Goal: Task Accomplishment & Management: Manage account settings

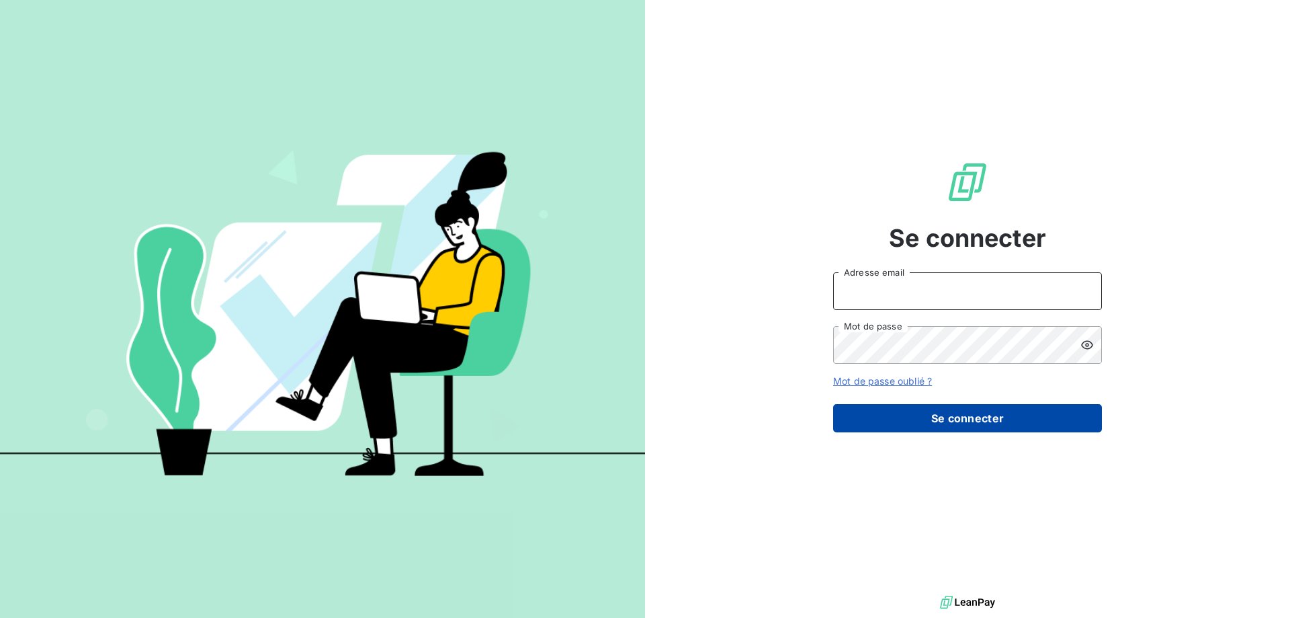
type input "[EMAIL_ADDRESS][DOMAIN_NAME]"
click at [945, 412] on button "Se connecter" at bounding box center [967, 418] width 269 height 28
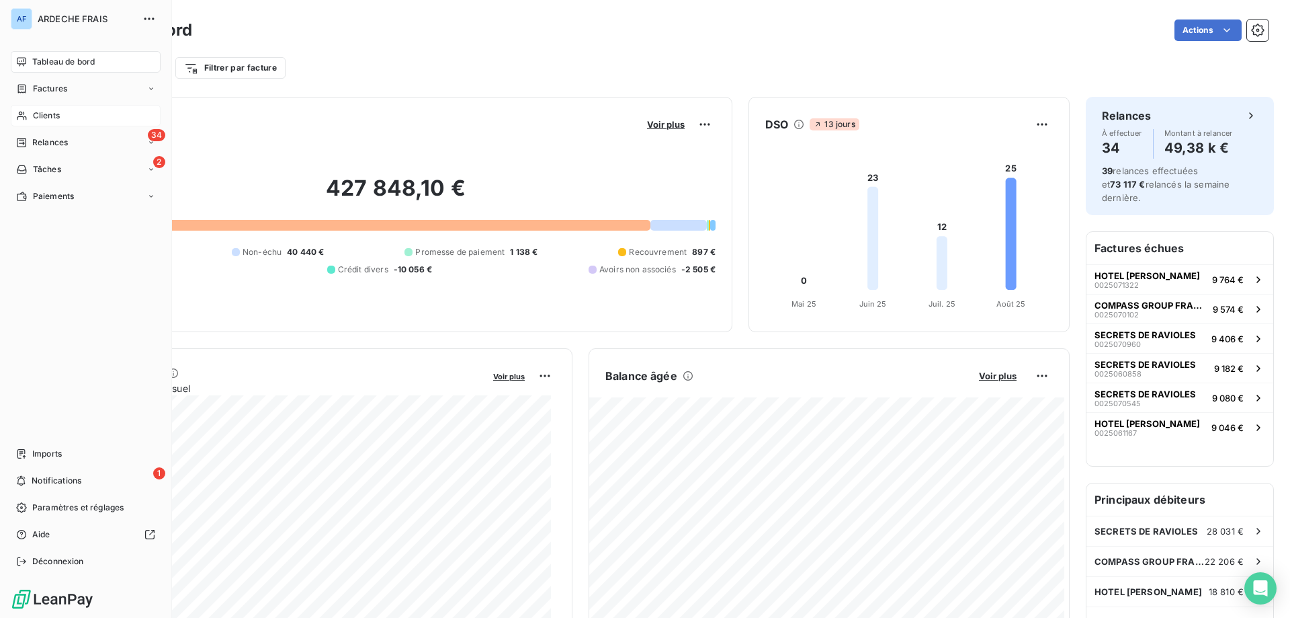
click at [38, 119] on span "Clients" at bounding box center [46, 116] width 27 height 12
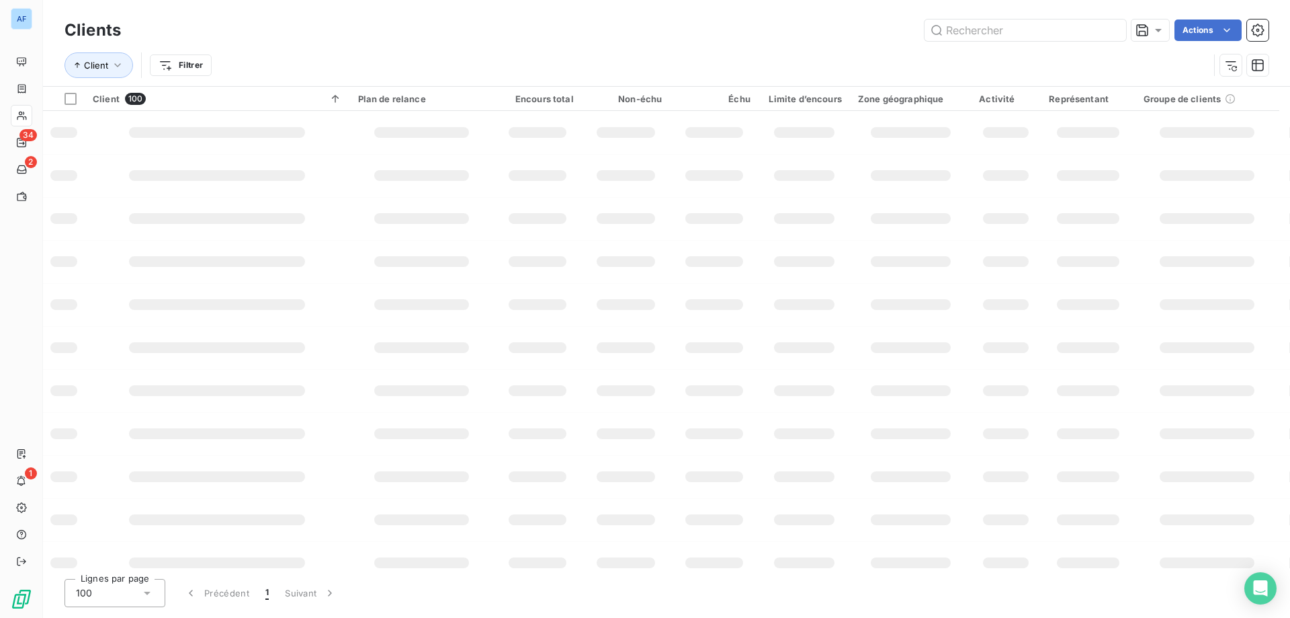
click at [120, 594] on div "100" at bounding box center [115, 593] width 101 height 28
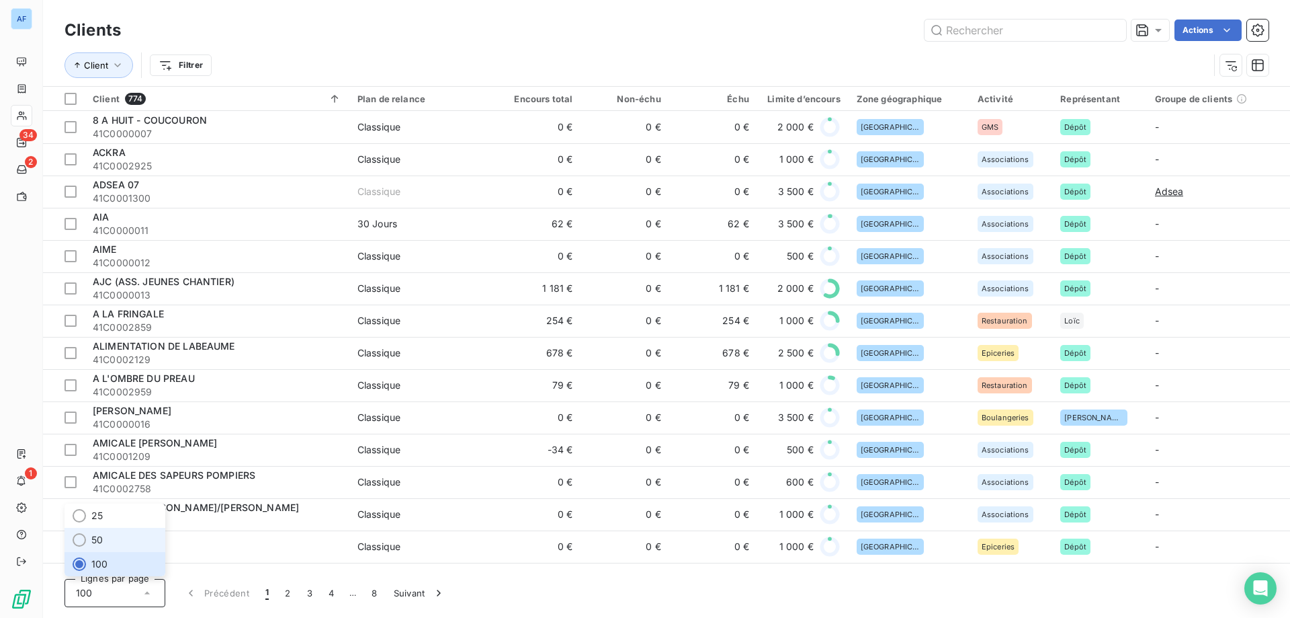
click at [150, 534] on li "50" at bounding box center [115, 539] width 101 height 24
click at [984, 34] on input "text" at bounding box center [1026, 30] width 202 height 22
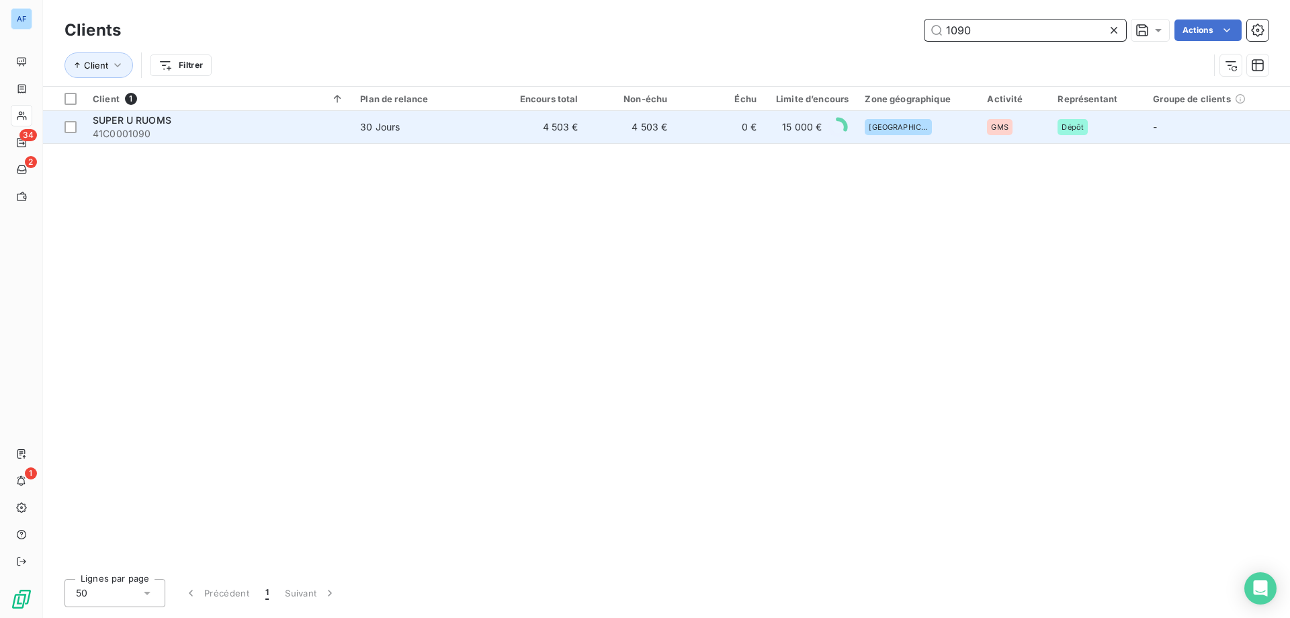
type input "1090"
click at [476, 122] on span "30 Jours" at bounding box center [424, 126] width 129 height 13
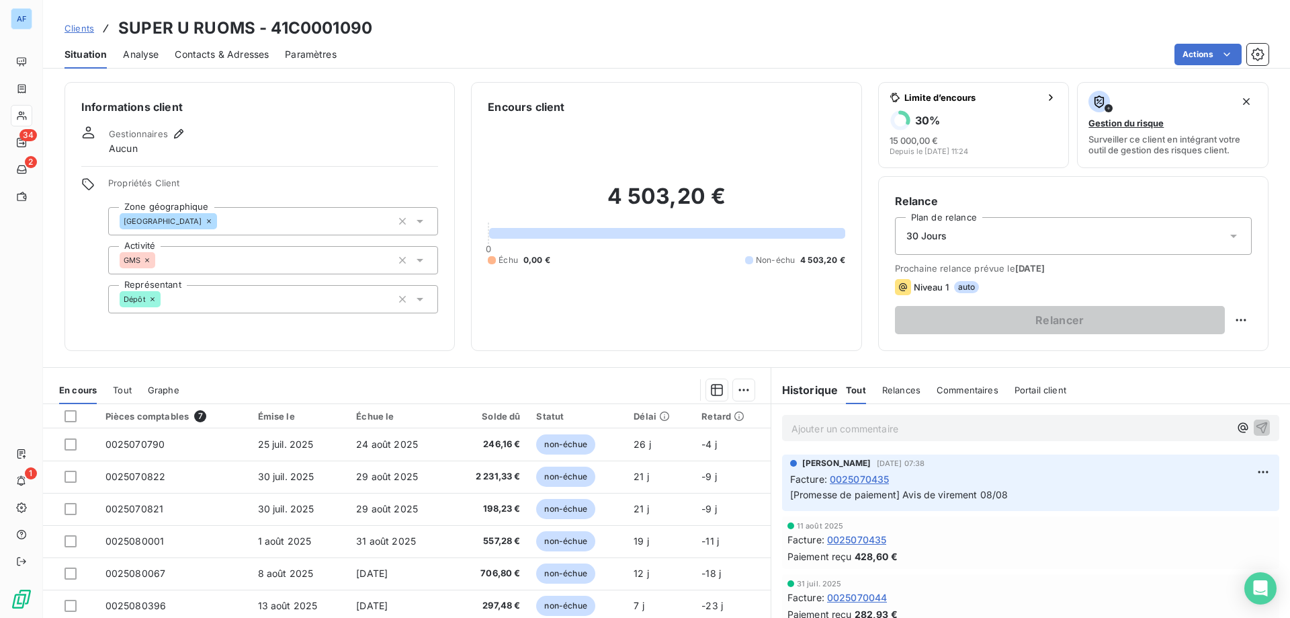
scroll to position [67, 0]
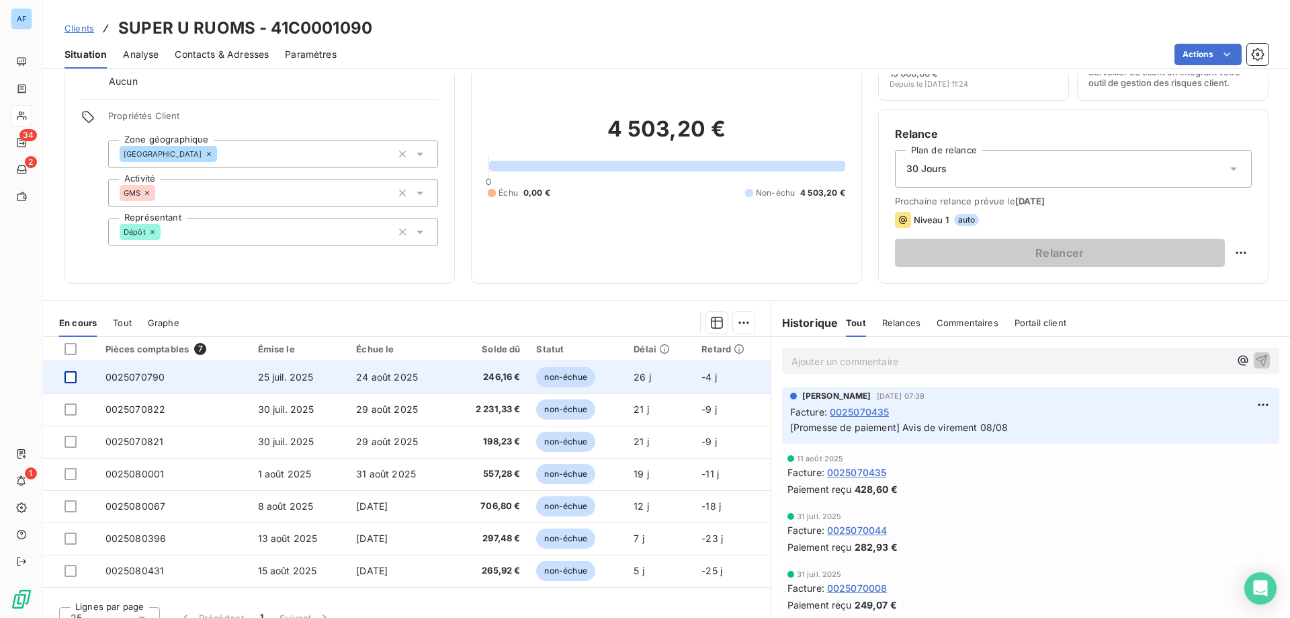
click at [69, 380] on div at bounding box center [71, 377] width 12 height 12
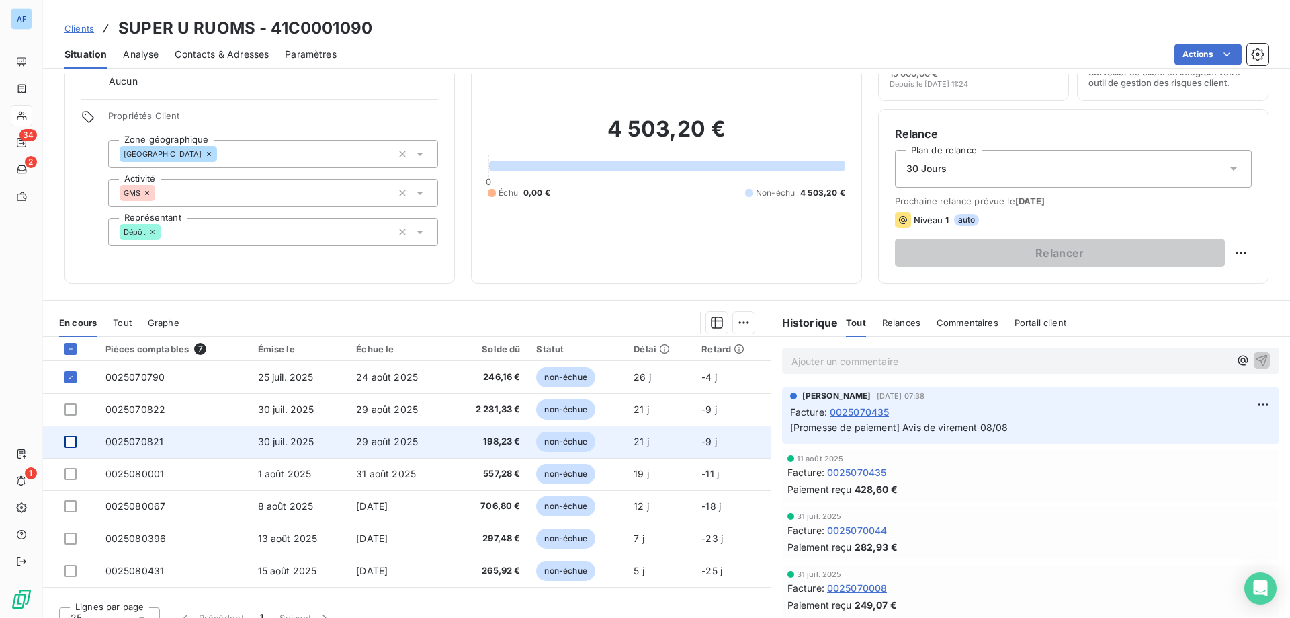
click at [70, 441] on div at bounding box center [71, 441] width 12 height 12
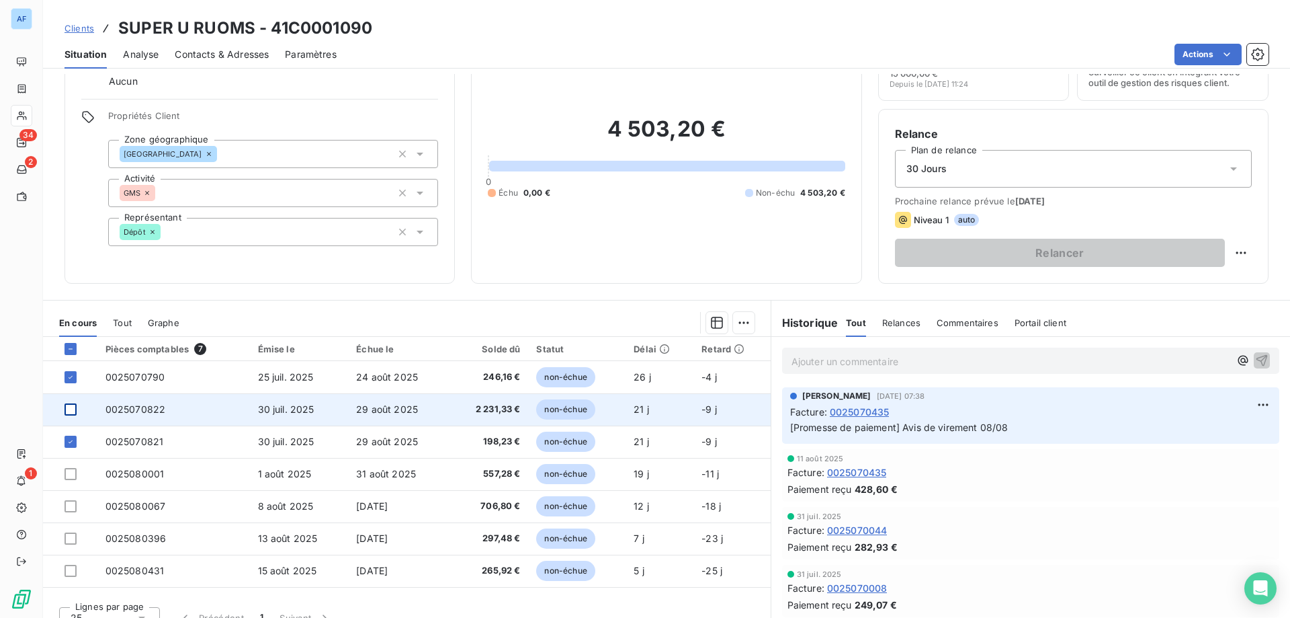
click at [71, 414] on div at bounding box center [71, 409] width 12 height 12
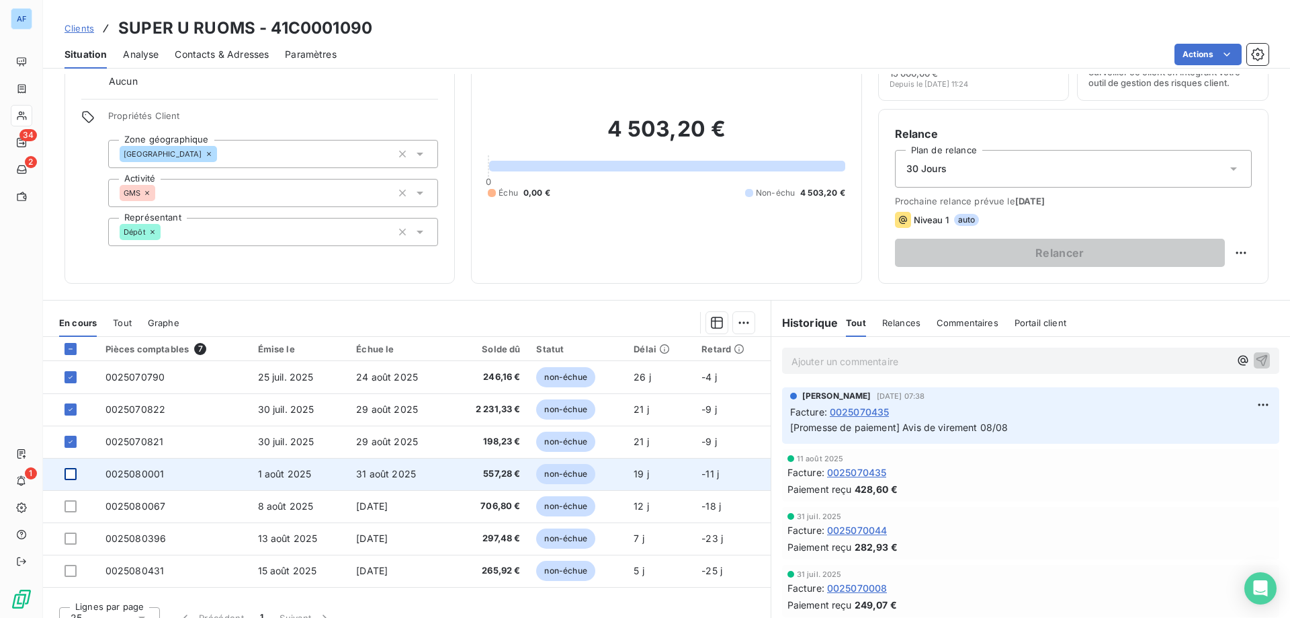
click at [71, 470] on div at bounding box center [71, 474] width 12 height 12
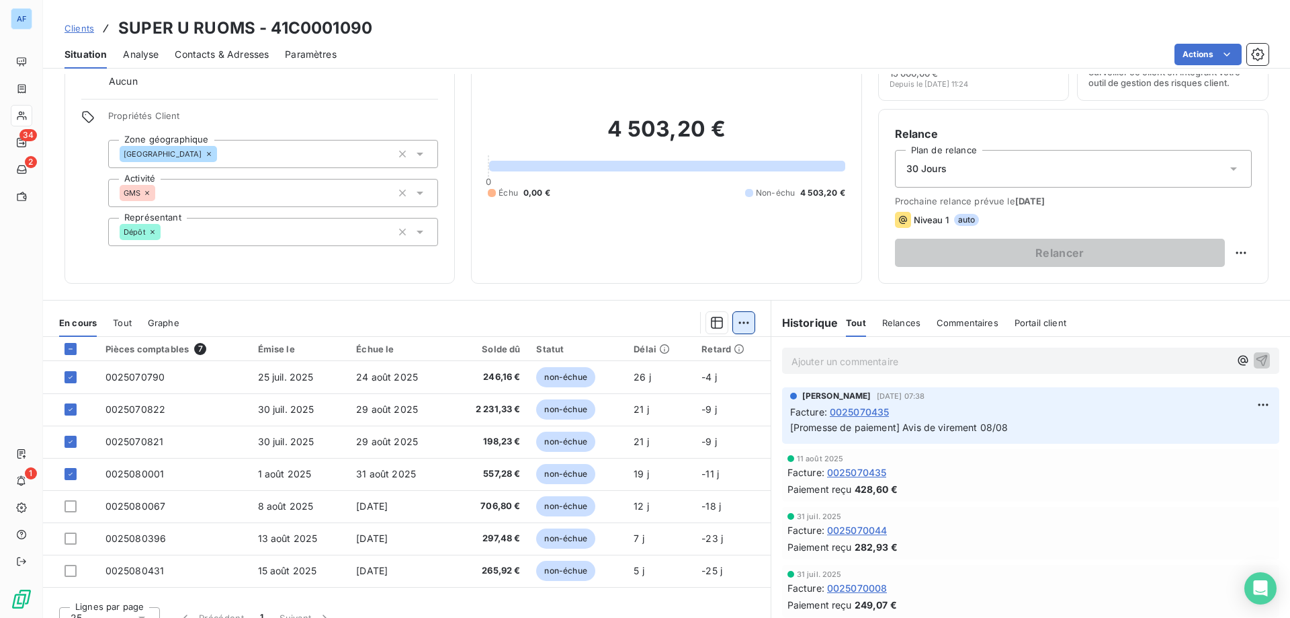
click at [732, 327] on html "AF 34 2 1 Clients SUPER U RUOMS - 41C0001090 Situation Analyse Contacts & Adres…" at bounding box center [645, 309] width 1290 height 618
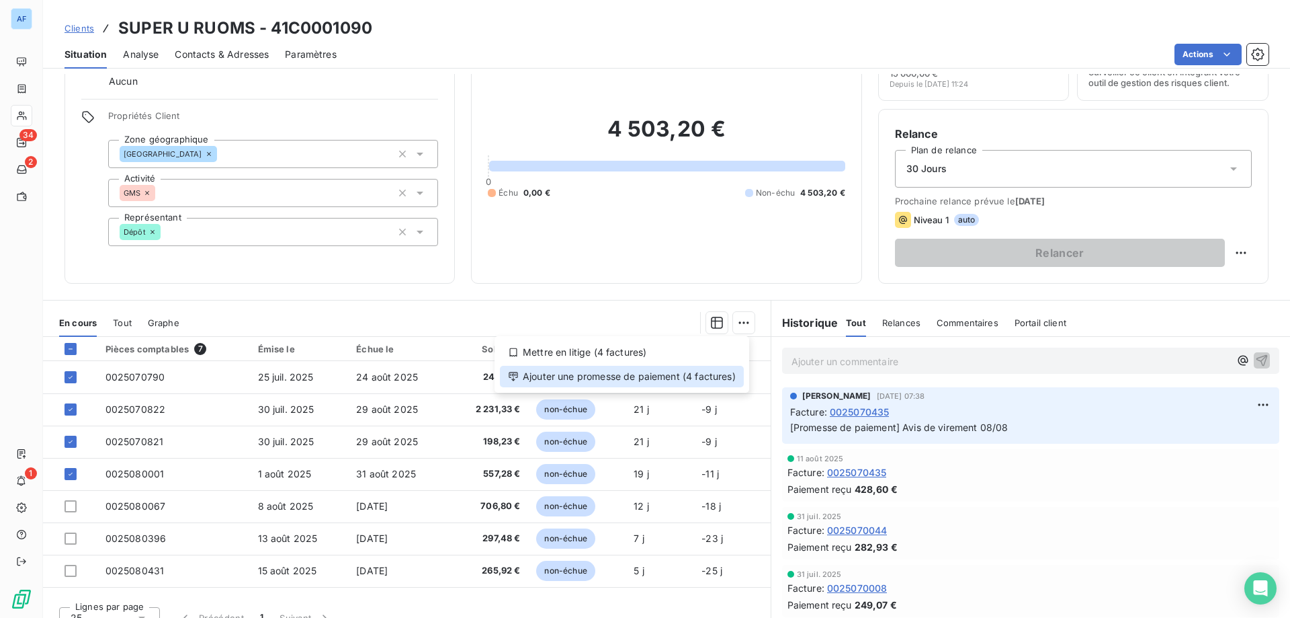
click at [722, 371] on div "Ajouter une promesse de paiement (4 factures)" at bounding box center [622, 377] width 244 height 22
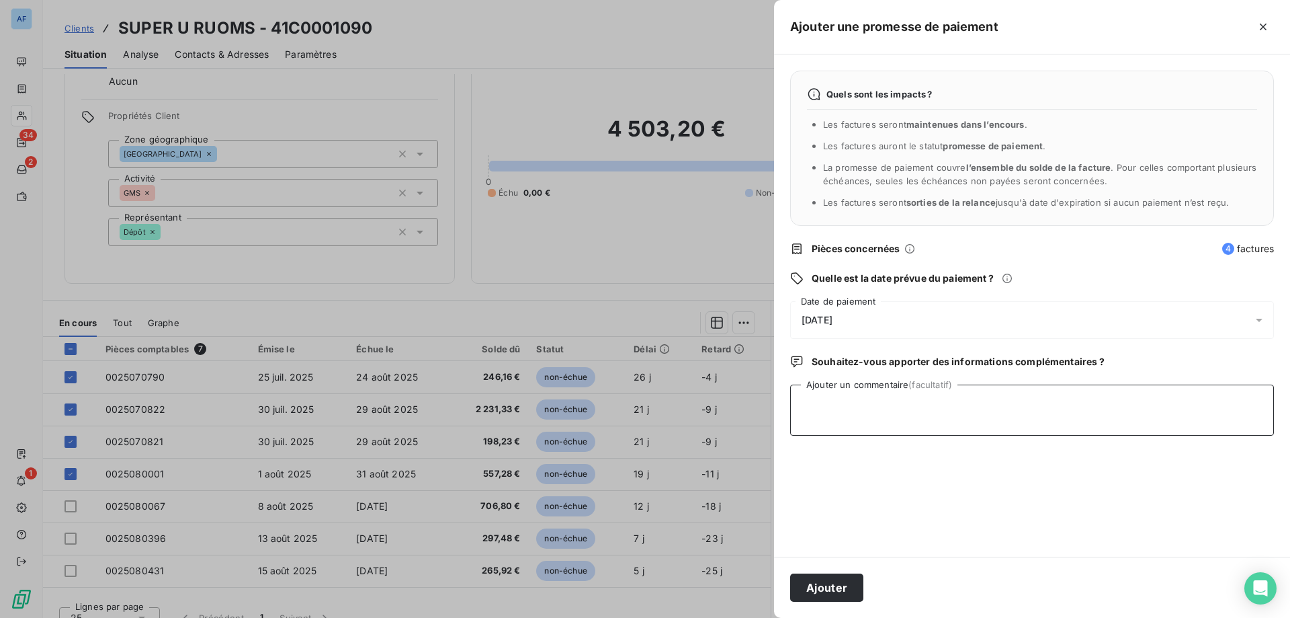
click at [880, 417] on textarea "Ajouter un commentaire (facultatif)" at bounding box center [1032, 409] width 484 height 51
type textarea "Cf.Avis de virement 19/08"
click at [842, 311] on div "21/08/2025" at bounding box center [1032, 320] width 484 height 38
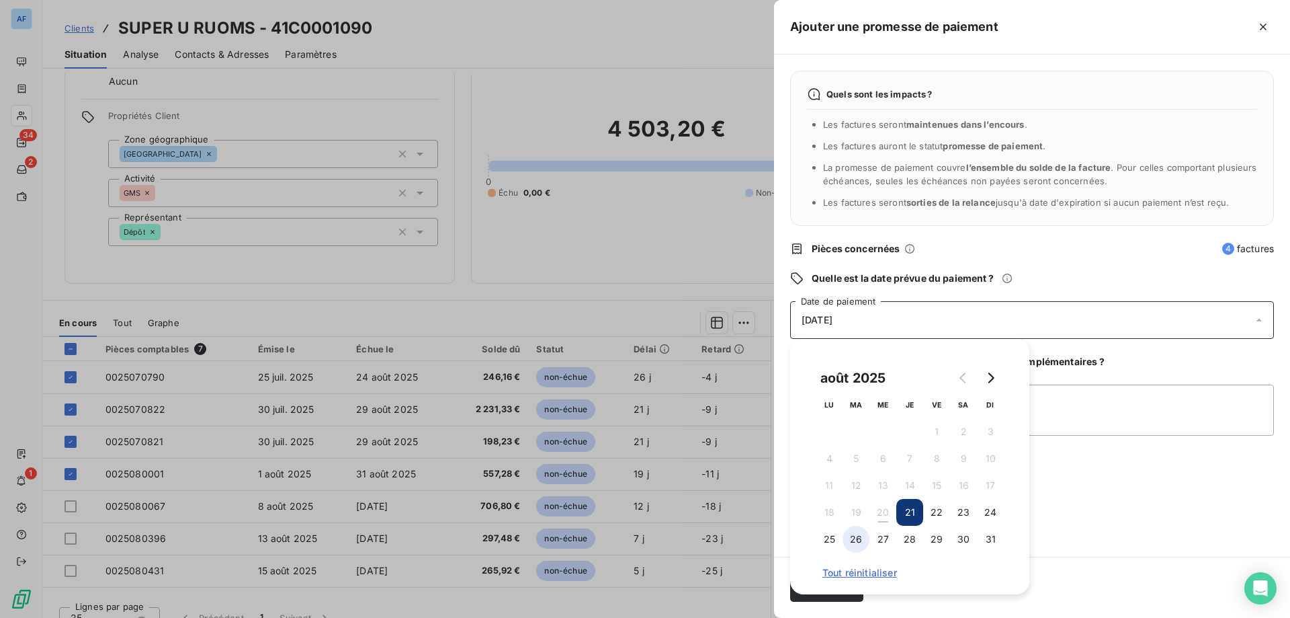
click at [862, 538] on button "26" at bounding box center [856, 538] width 27 height 27
click at [1121, 349] on div "Quels sont les impacts ? Les factures seront maintenues dans l’encours . Les fa…" at bounding box center [1032, 305] width 516 height 502
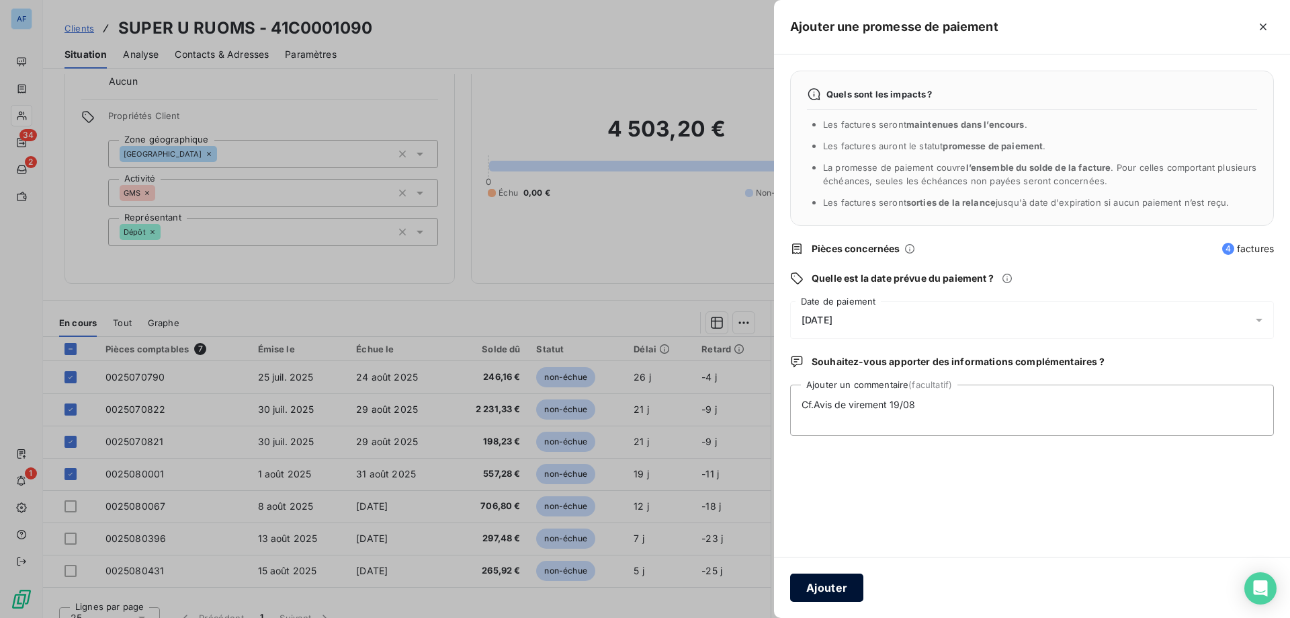
click at [833, 585] on button "Ajouter" at bounding box center [826, 587] width 73 height 28
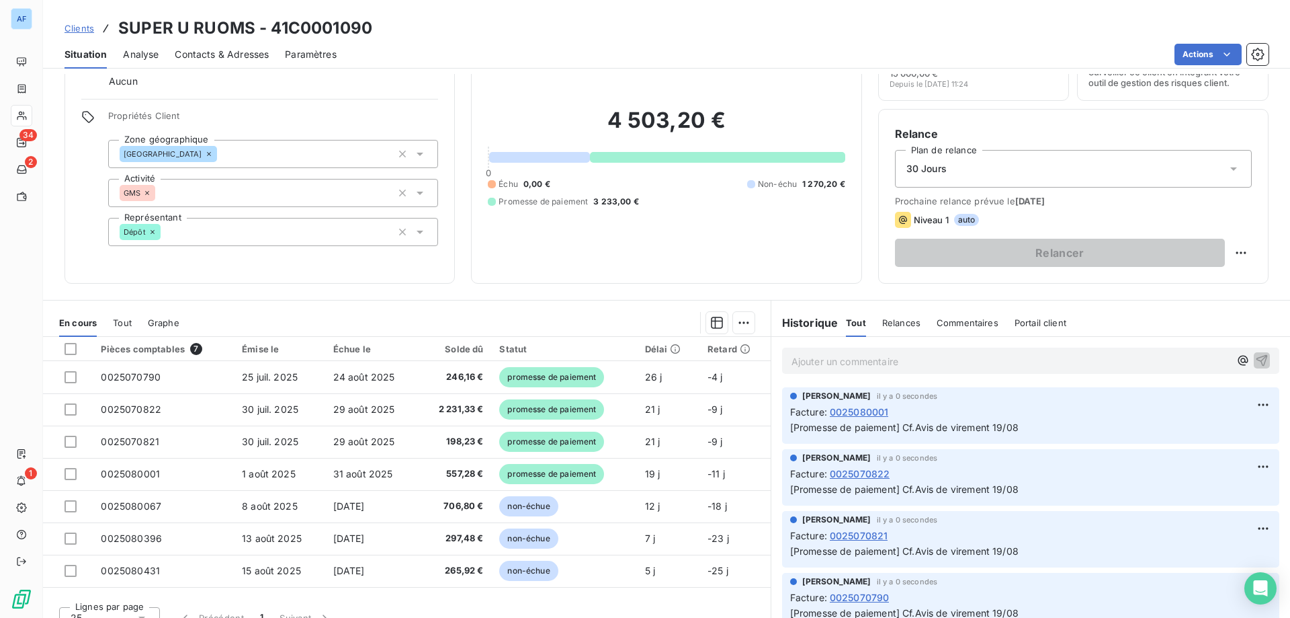
click at [80, 32] on span "Clients" at bounding box center [80, 28] width 30 height 11
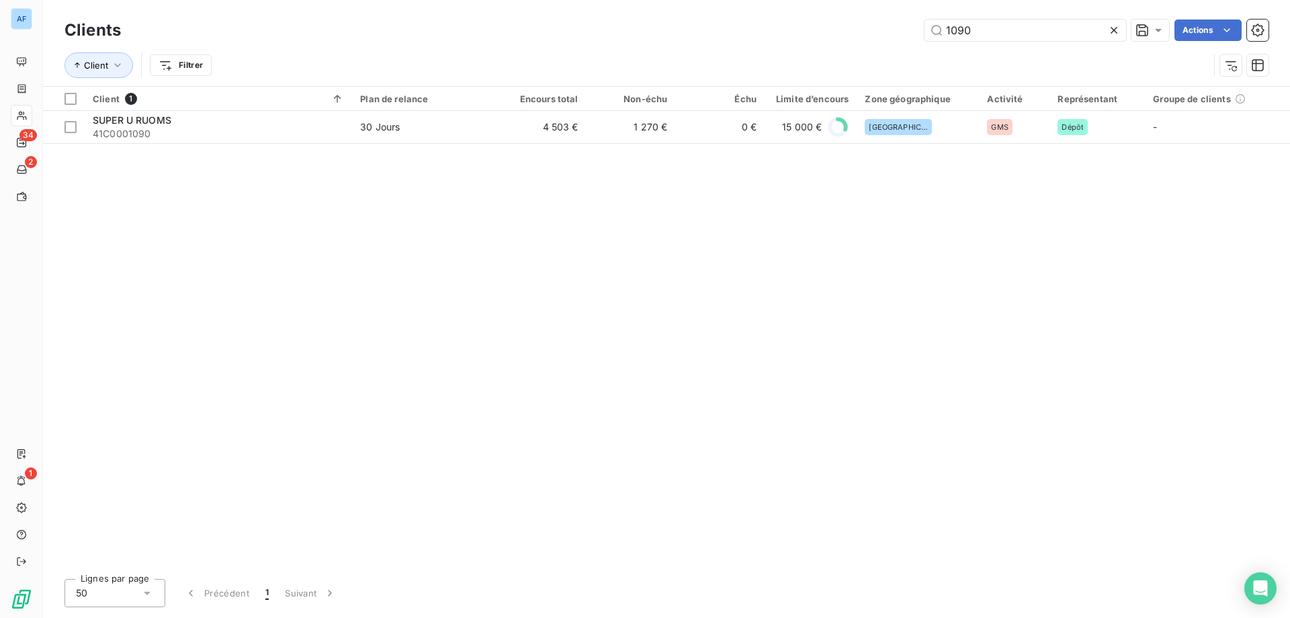
click at [1123, 32] on div at bounding box center [1116, 30] width 19 height 22
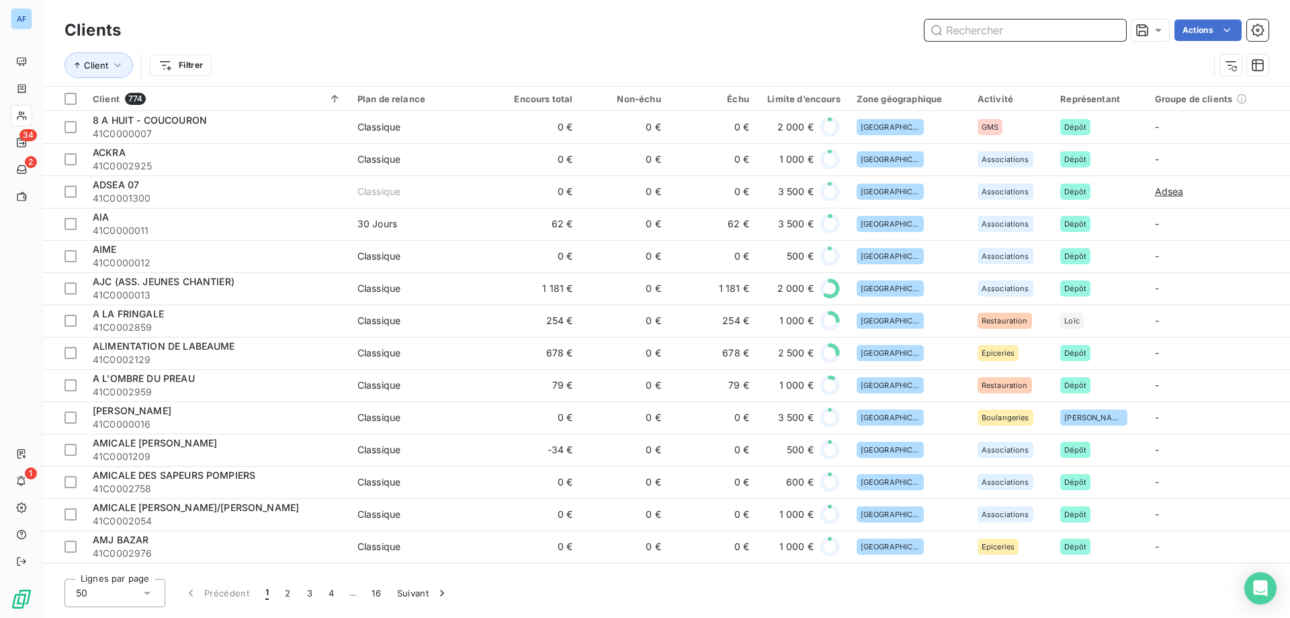
click at [962, 29] on input "text" at bounding box center [1026, 30] width 202 height 22
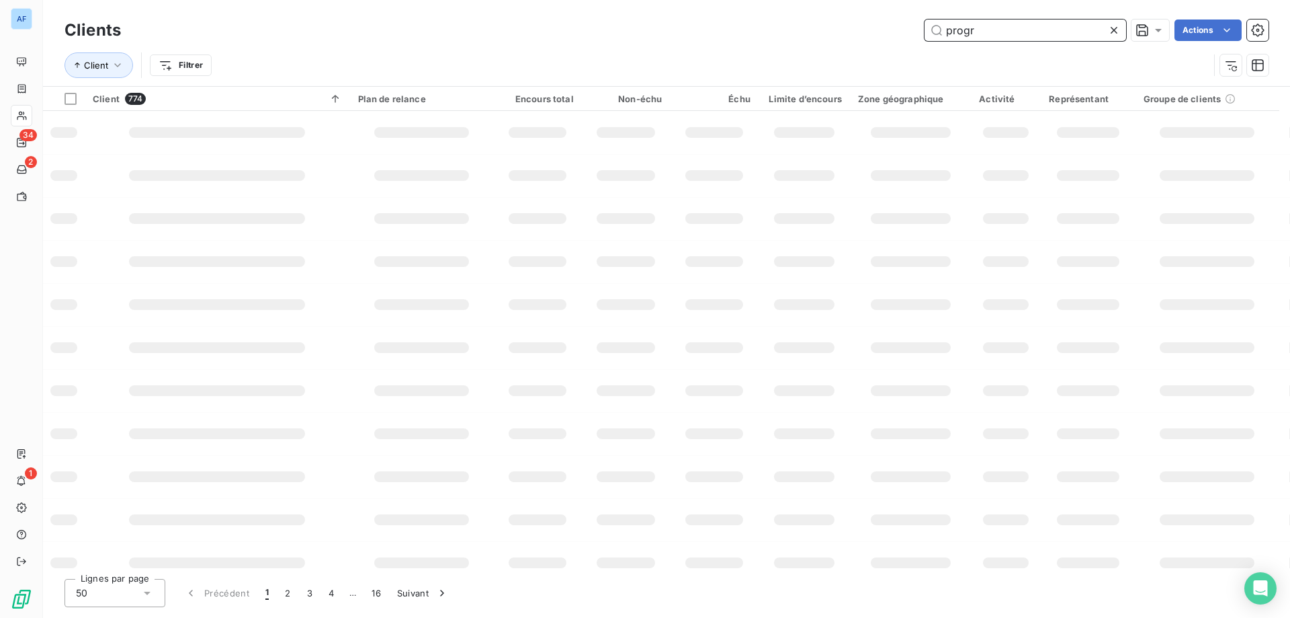
type input "progre"
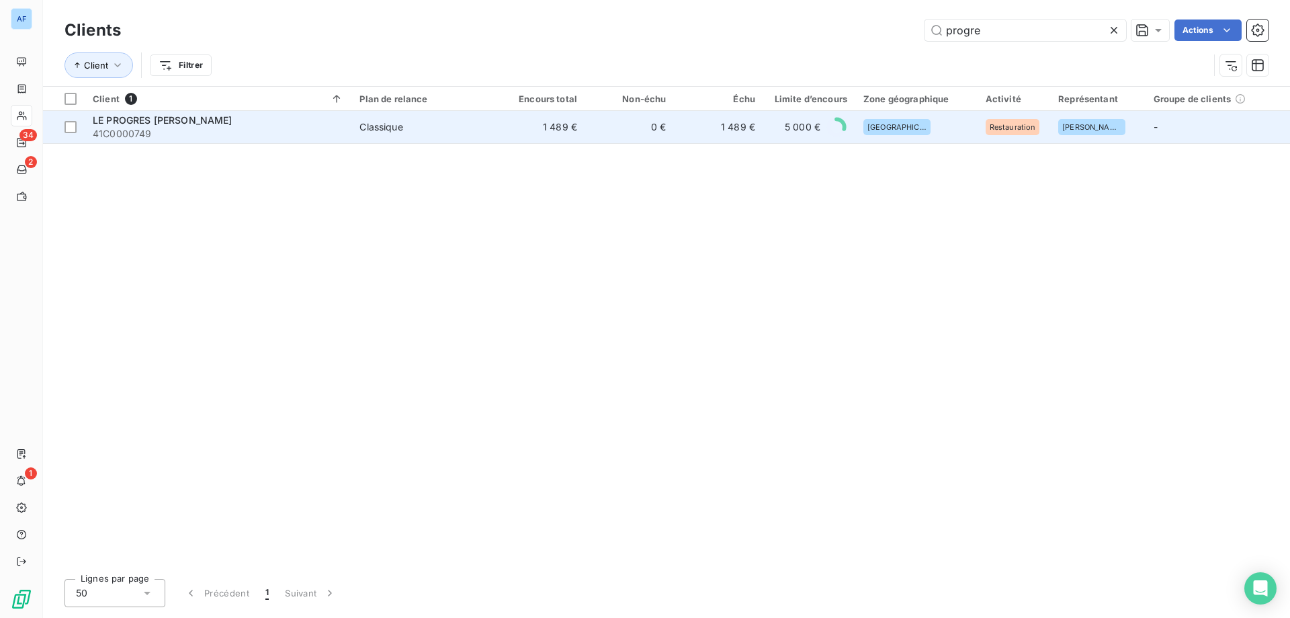
click at [403, 118] on td "Classique" at bounding box center [423, 127] width 144 height 32
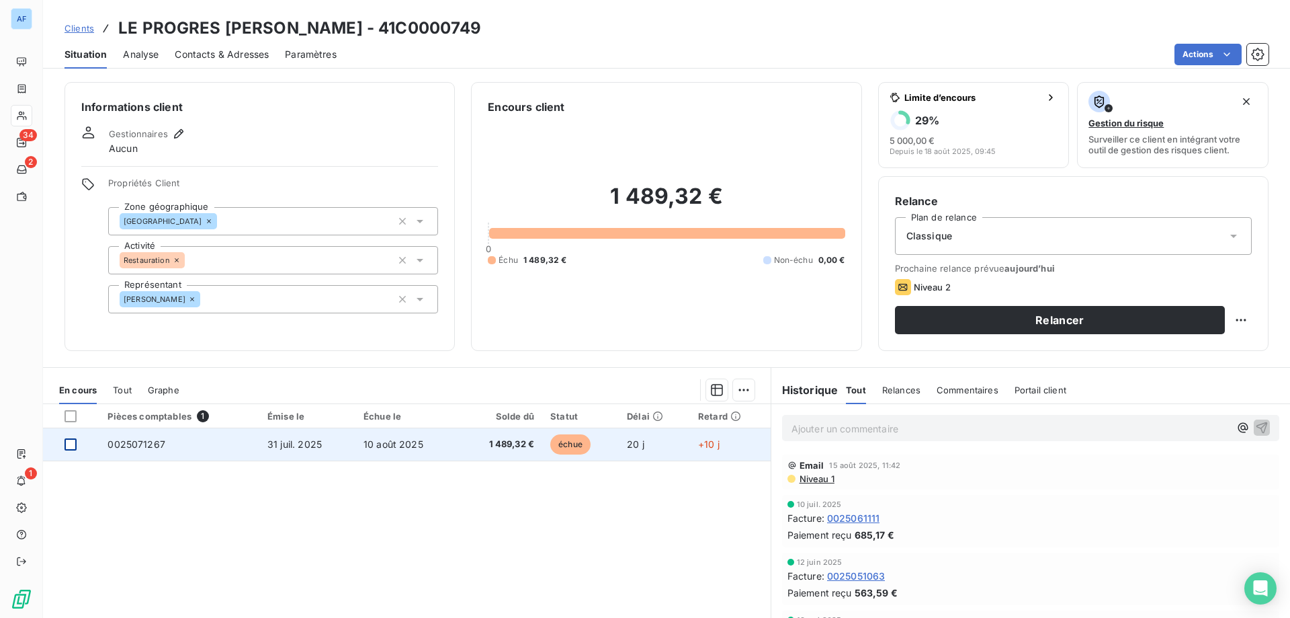
click at [73, 445] on div at bounding box center [71, 444] width 12 height 12
click at [73, 445] on icon at bounding box center [71, 444] width 8 height 8
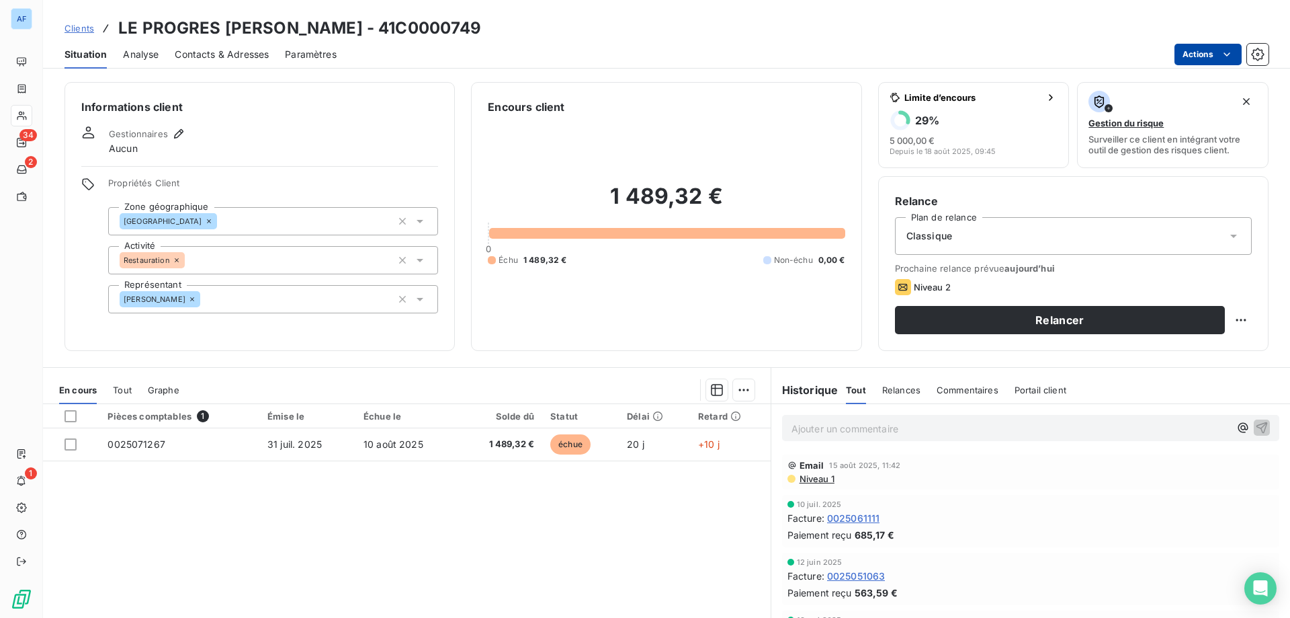
click at [1186, 58] on html "AF 34 2 1 Clients LE PROGRES HAON GILLES - 41C0000749 Situation Analyse Contact…" at bounding box center [645, 309] width 1290 height 618
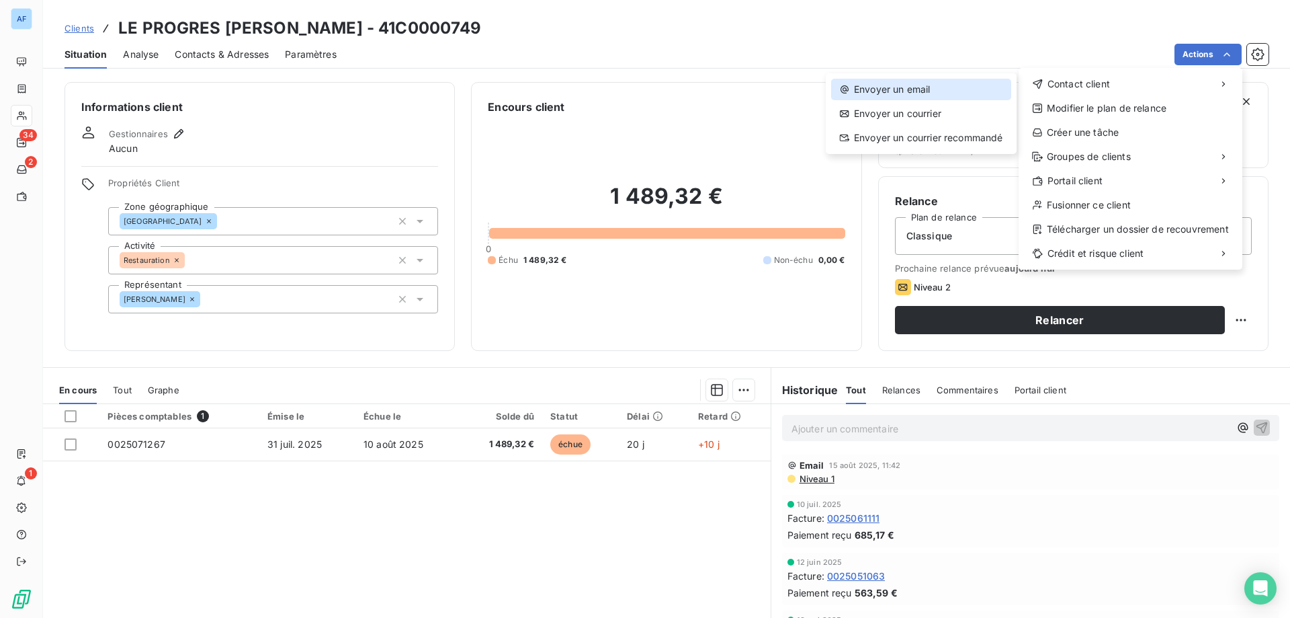
click at [976, 90] on div "Envoyer un email" at bounding box center [921, 90] width 180 height 22
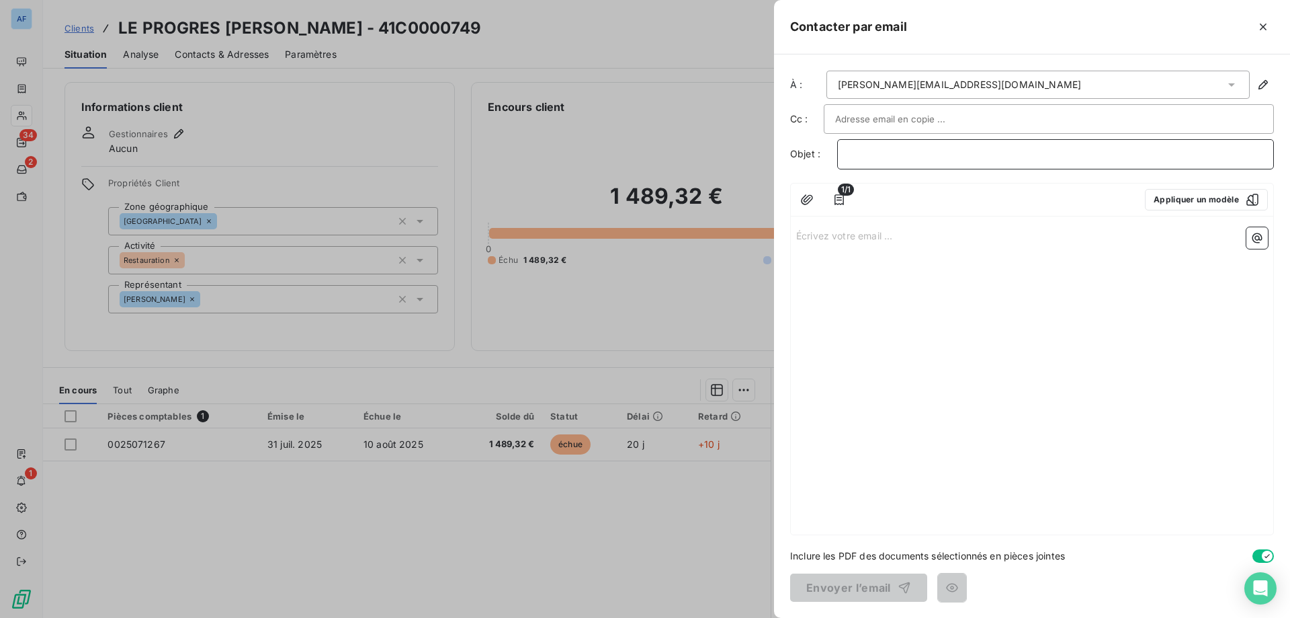
click at [902, 152] on p "﻿" at bounding box center [1056, 153] width 414 height 15
click at [909, 241] on p "Écrivez votre email ... ﻿" at bounding box center [1032, 234] width 472 height 15
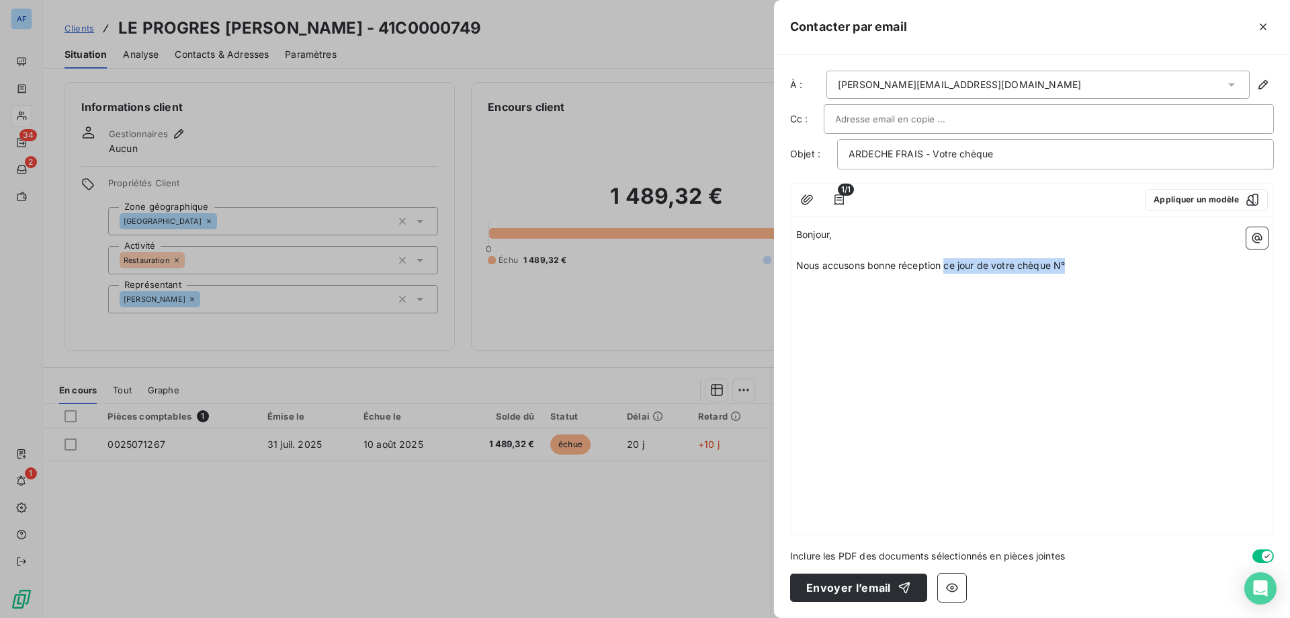
drag, startPoint x: 1086, startPoint y: 270, endPoint x: 943, endPoint y: 267, distance: 142.5
click at [943, 267] on p "Nous accusons bonne réception ce jour de votre chèque N°" at bounding box center [1032, 265] width 472 height 15
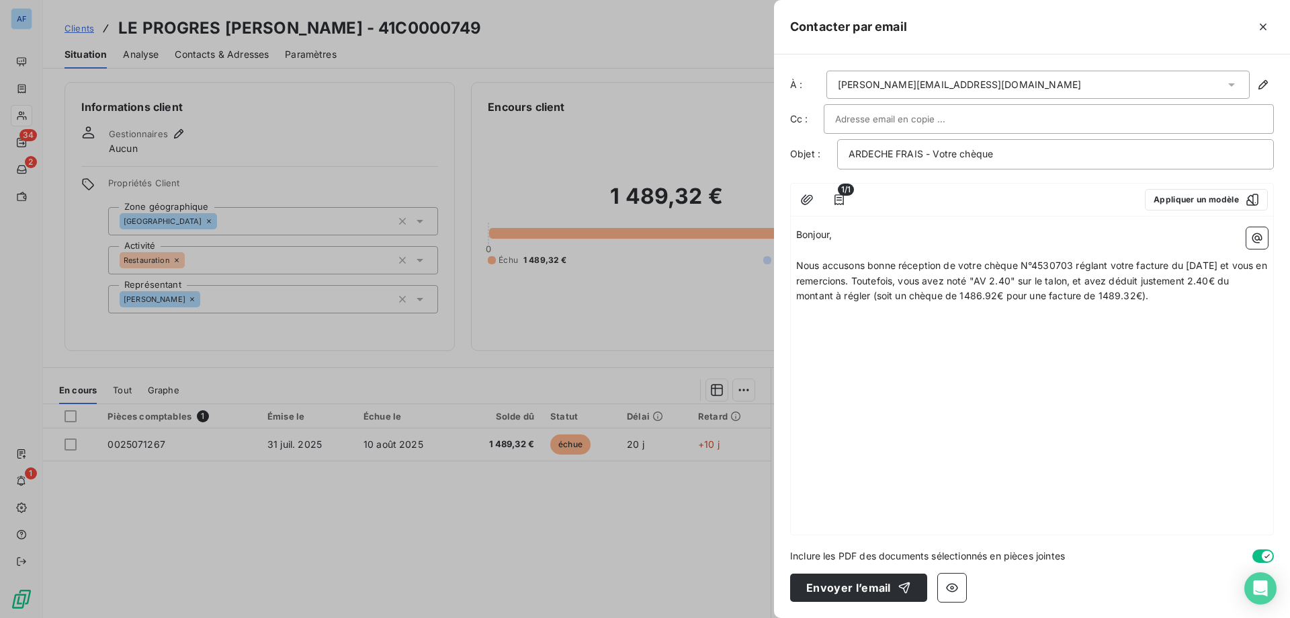
click at [1257, 30] on icon "button" at bounding box center [1263, 26] width 13 height 13
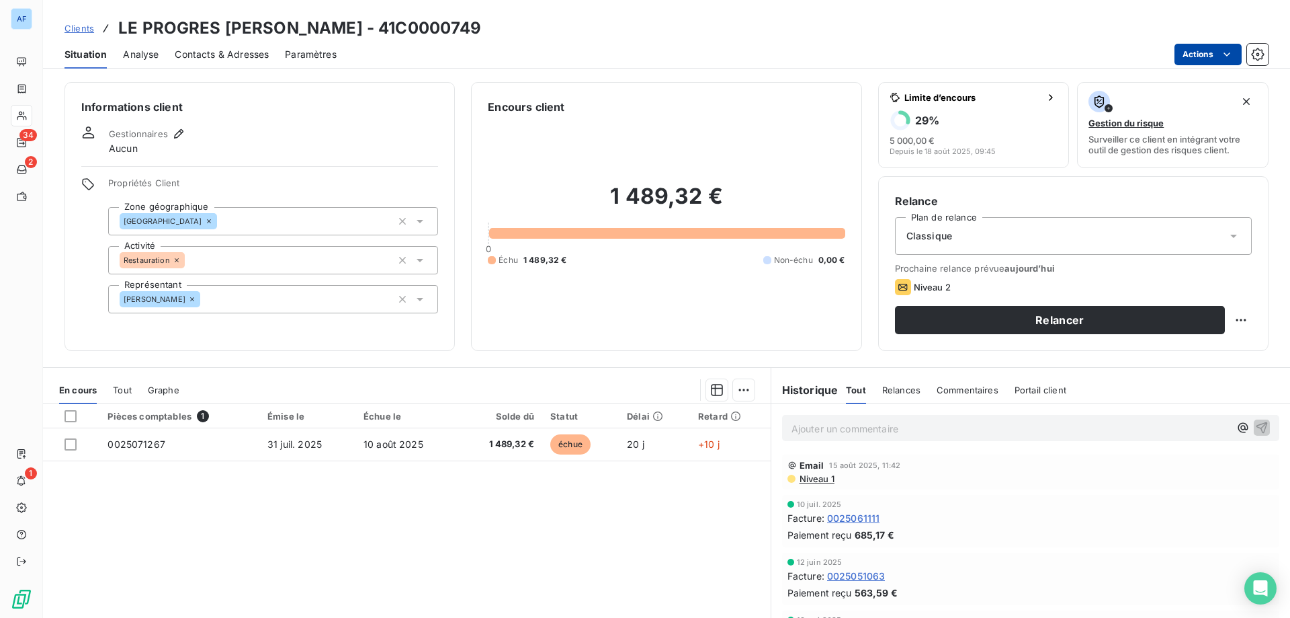
click at [1210, 51] on html "AF 34 2 1 Clients LE PROGRES HAON GILLES - 41C0000749 Situation Analyse Contact…" at bounding box center [645, 309] width 1290 height 618
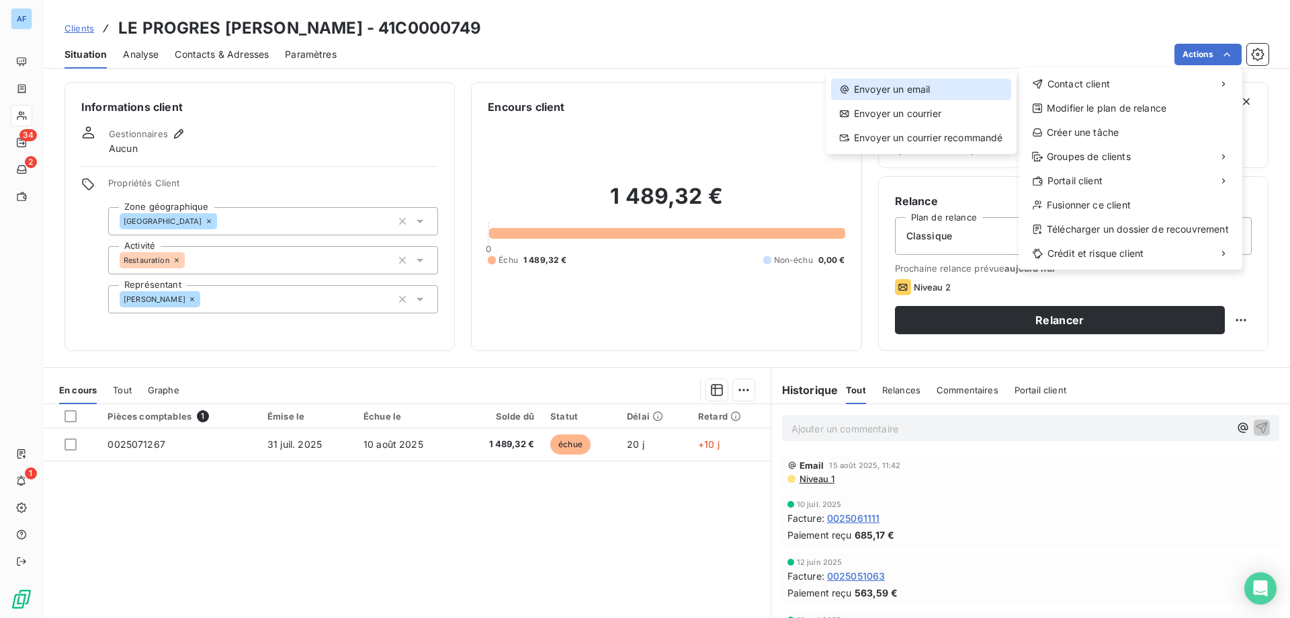
click at [988, 83] on div "Envoyer un email" at bounding box center [921, 90] width 180 height 22
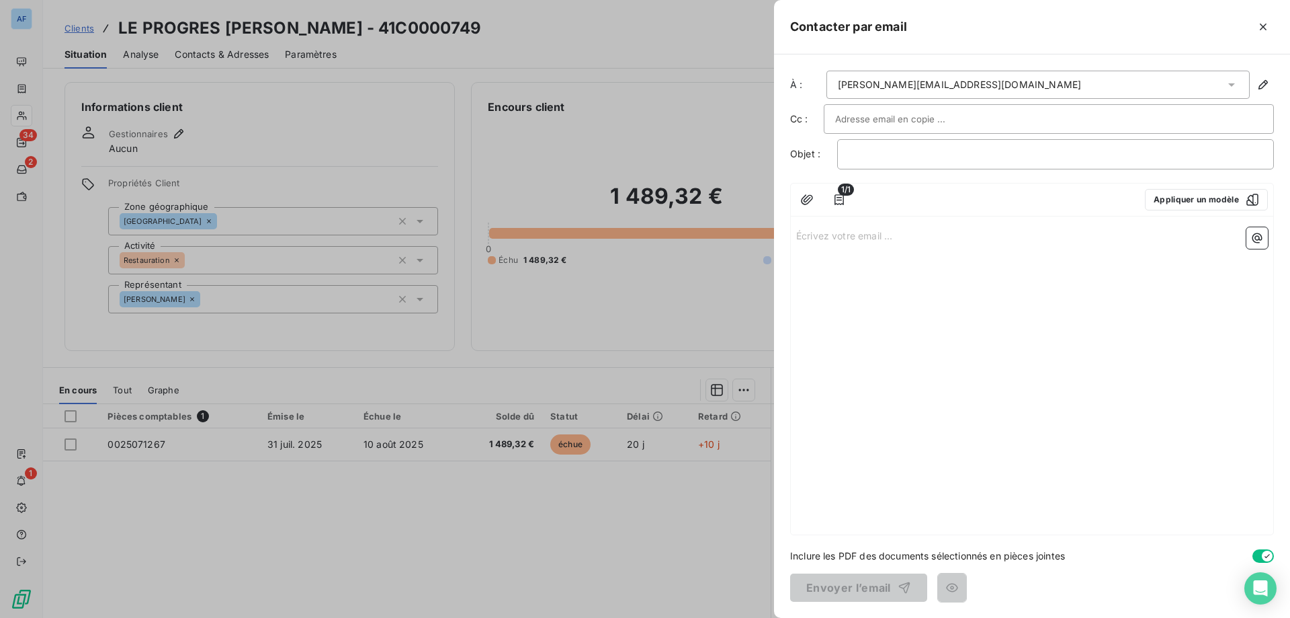
click at [904, 162] on div "﻿" at bounding box center [1055, 154] width 437 height 30
click at [899, 158] on p "﻿" at bounding box center [1056, 153] width 414 height 15
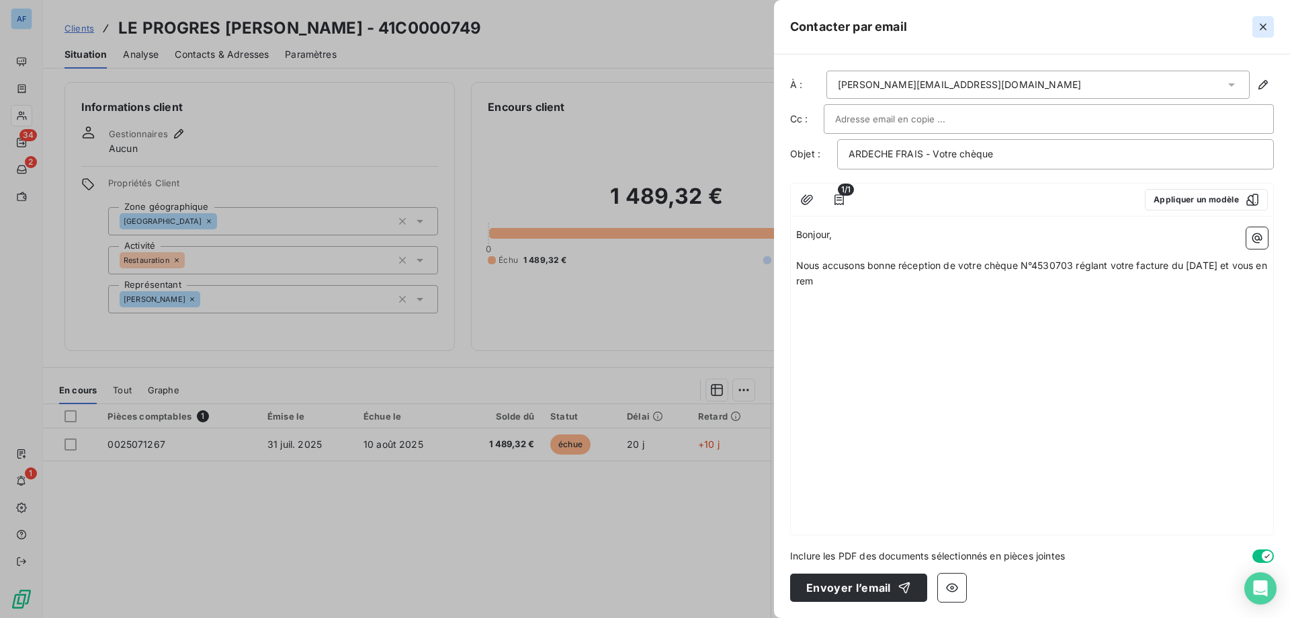
click at [1259, 32] on icon "button" at bounding box center [1263, 26] width 13 height 13
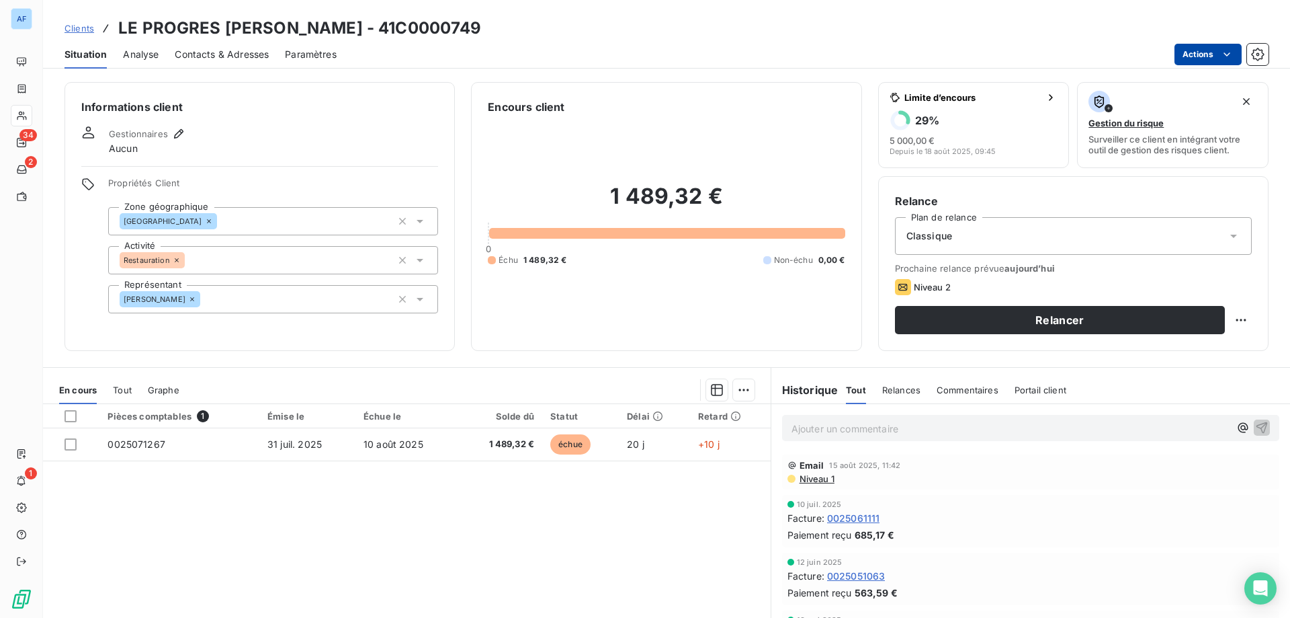
click at [1214, 51] on html "AF 34 2 1 Clients LE PROGRES HAON GILLES - 41C0000749 Situation Analyse Contact…" at bounding box center [645, 309] width 1290 height 618
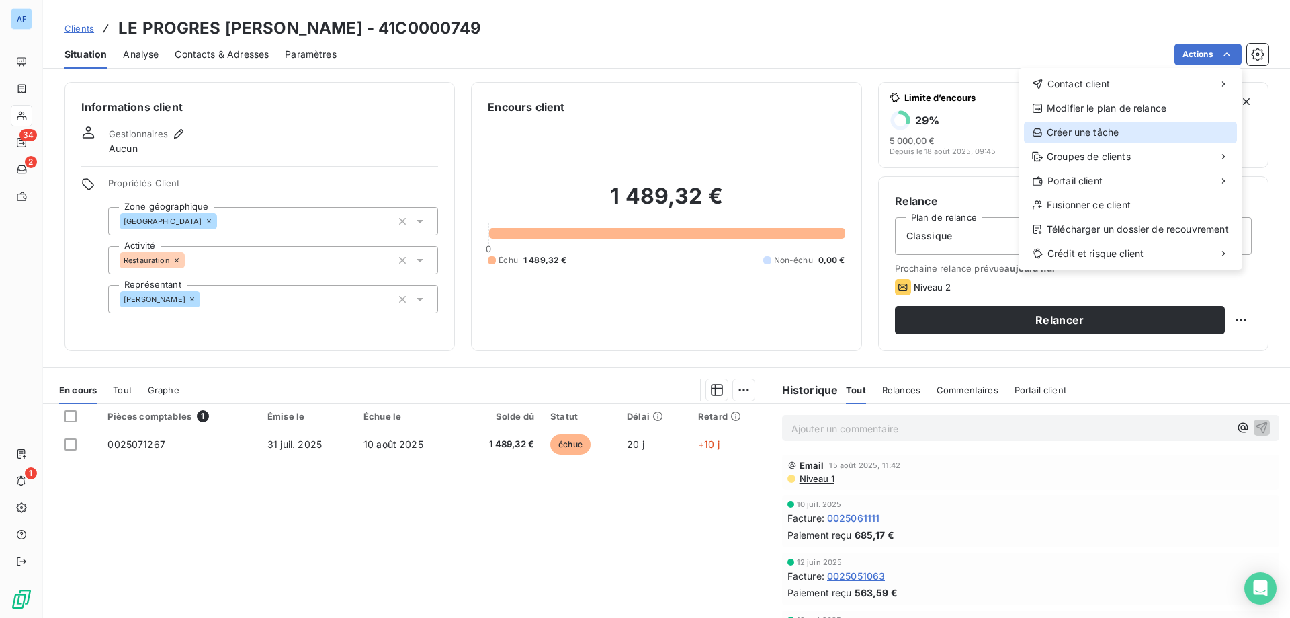
click at [1126, 127] on div "Créer une tâche" at bounding box center [1130, 133] width 213 height 22
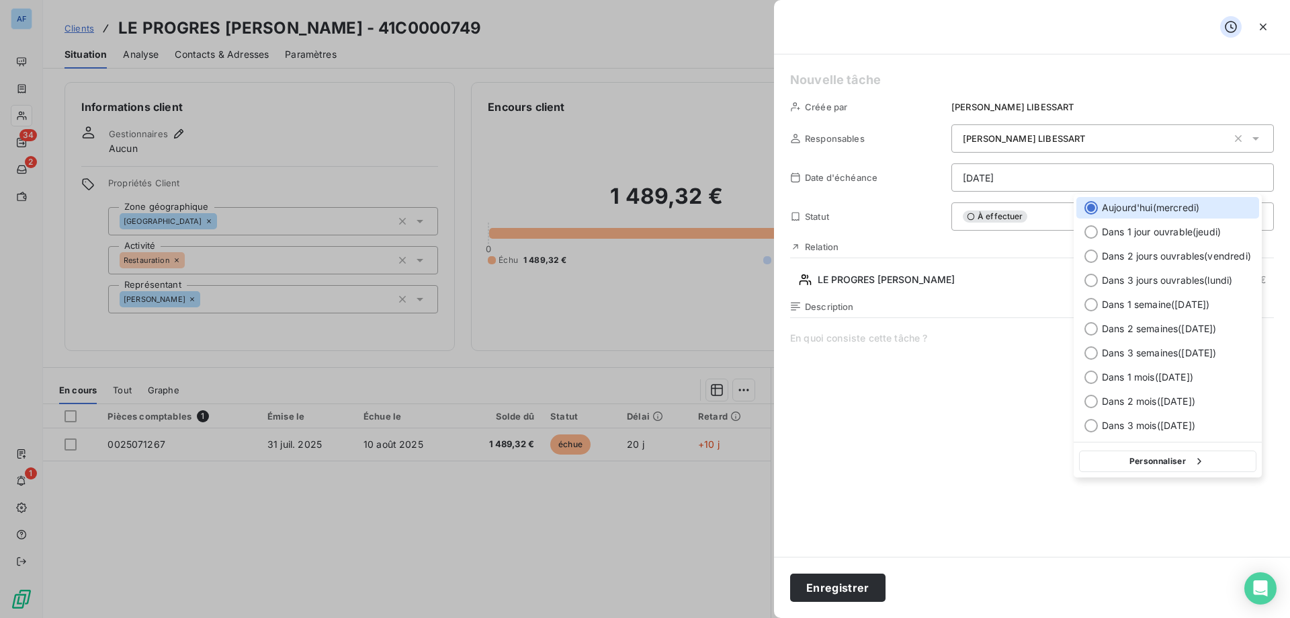
click at [1007, 184] on html "AF 34 2 1 Clients LE PROGRES HAON GILLES - 41C0000749 Situation Analyse Contact…" at bounding box center [645, 309] width 1290 height 618
click at [1126, 233] on span "Dans 1 jour ouvrable ( jeudi )" at bounding box center [1161, 231] width 119 height 13
type input "21/08/2025"
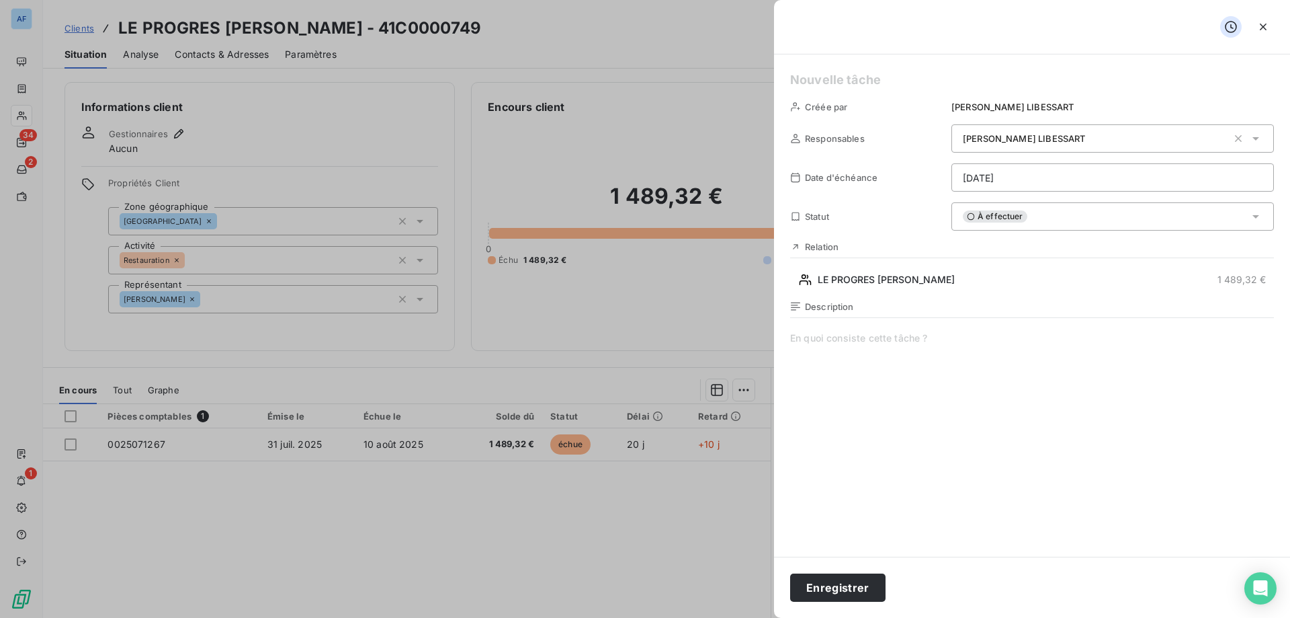
click at [999, 216] on span "À effectuer" at bounding box center [995, 216] width 65 height 12
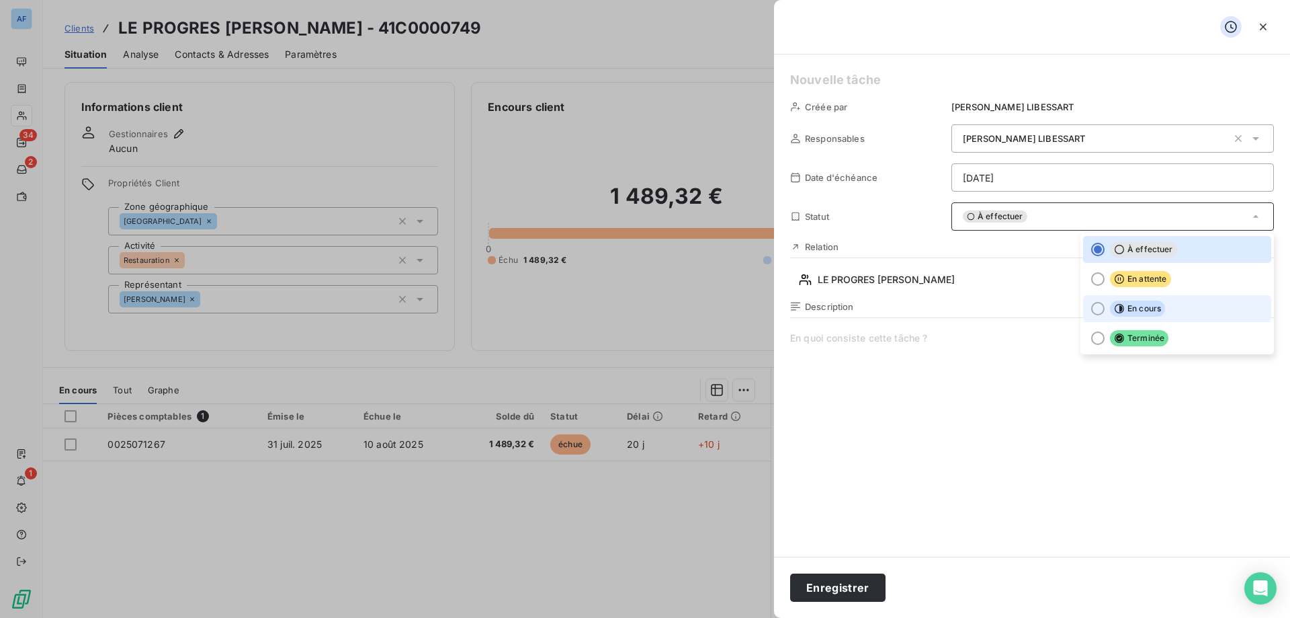
click at [1099, 304] on li "En cours" at bounding box center [1177, 308] width 188 height 27
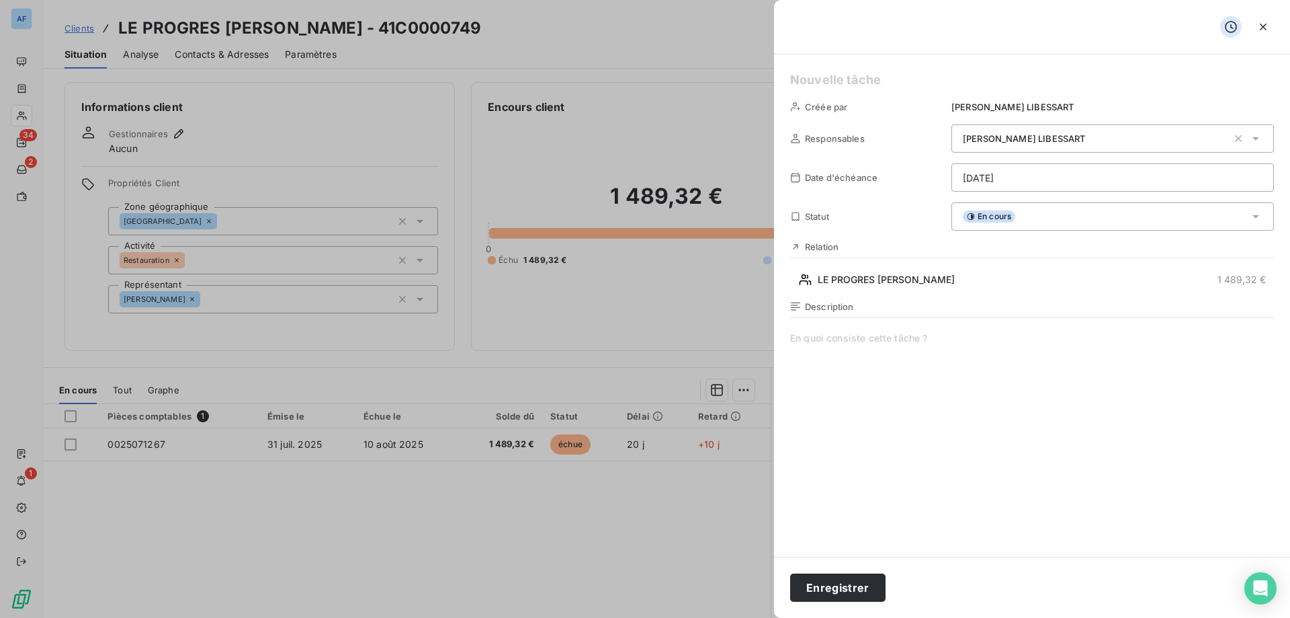
click at [966, 398] on span at bounding box center [1032, 460] width 484 height 258
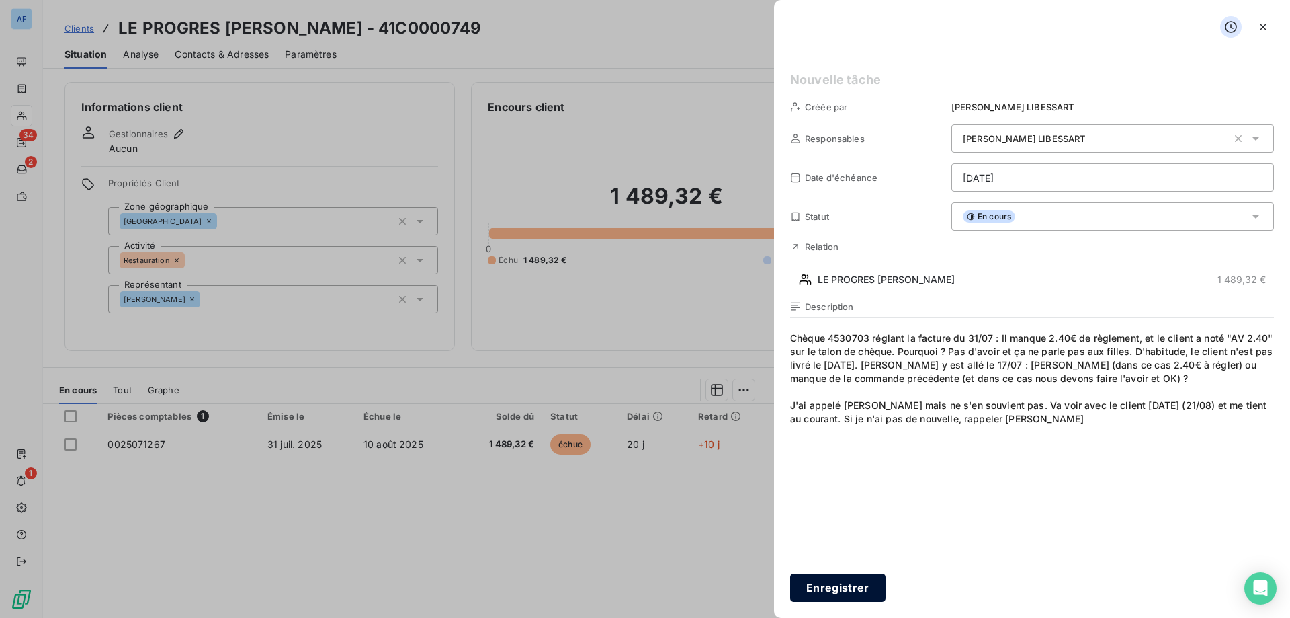
click at [822, 588] on button "Enregistrer" at bounding box center [837, 587] width 95 height 28
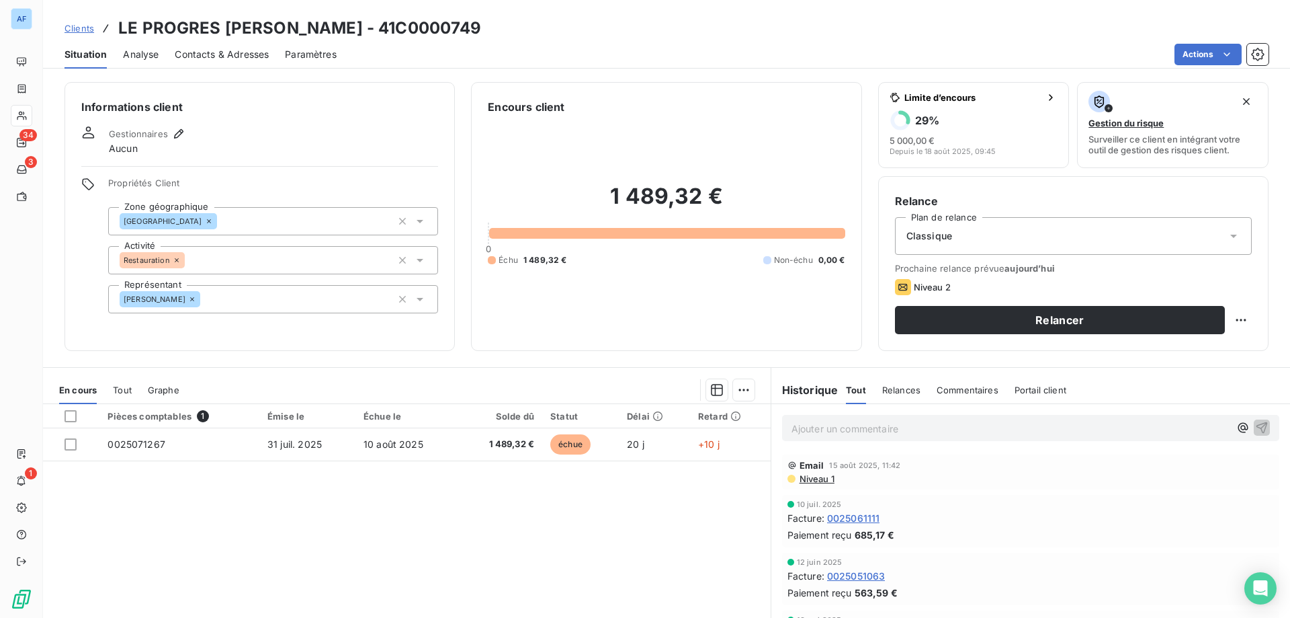
click at [70, 29] on span "Clients" at bounding box center [80, 28] width 30 height 11
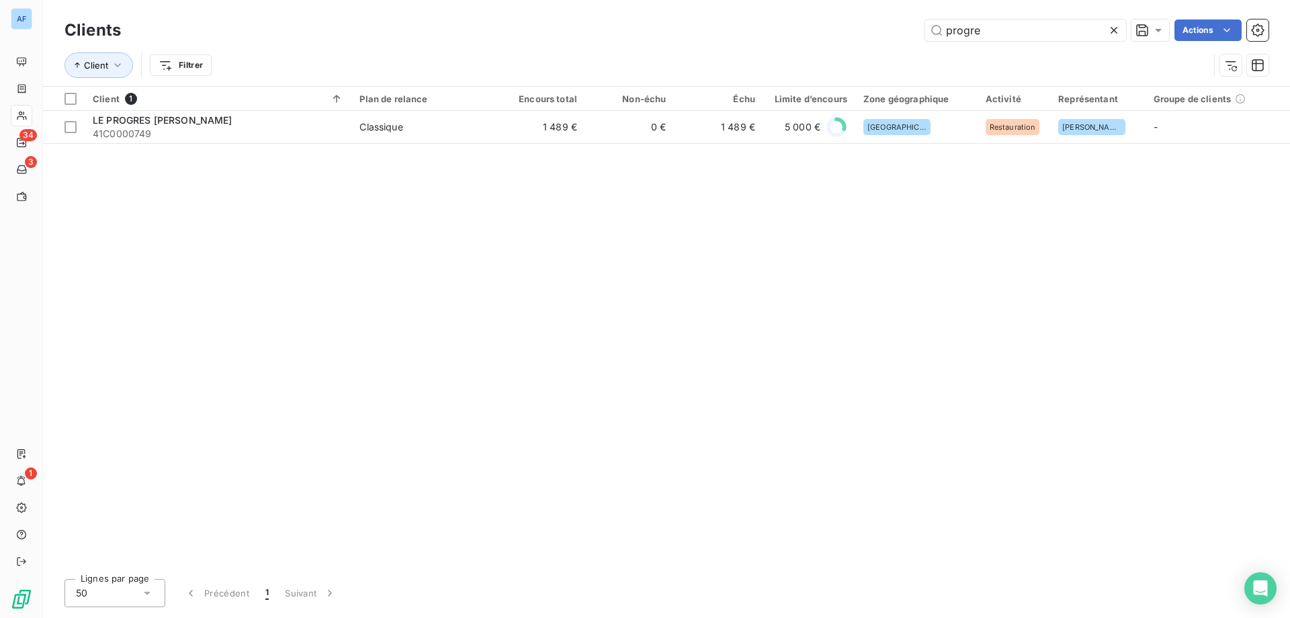
click at [1114, 38] on div at bounding box center [1116, 30] width 19 height 22
